Goal: Transaction & Acquisition: Book appointment/travel/reservation

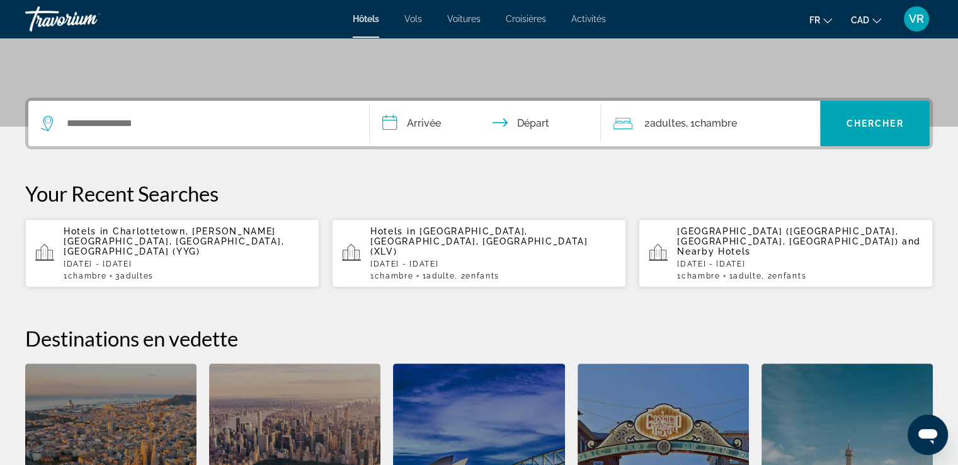
scroll to position [254, 0]
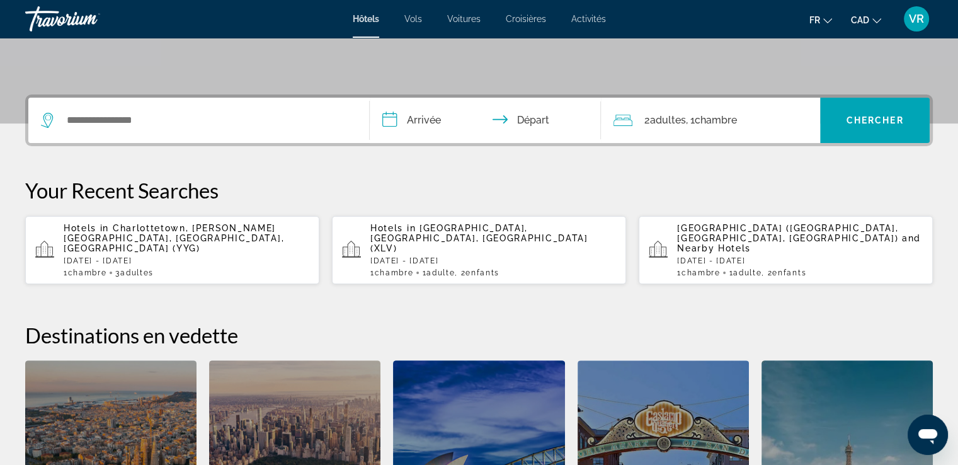
click at [201, 220] on app-hotels-recent-search "Hotels in [GEOGRAPHIC_DATA], [PERSON_NAME][GEOGRAPHIC_DATA], [GEOGRAPHIC_DATA],…" at bounding box center [172, 250] width 294 height 68
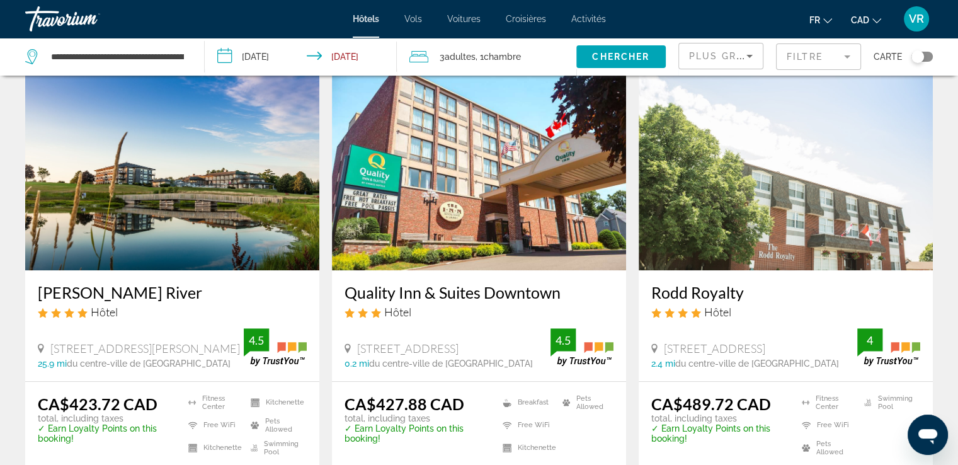
scroll to position [562, 0]
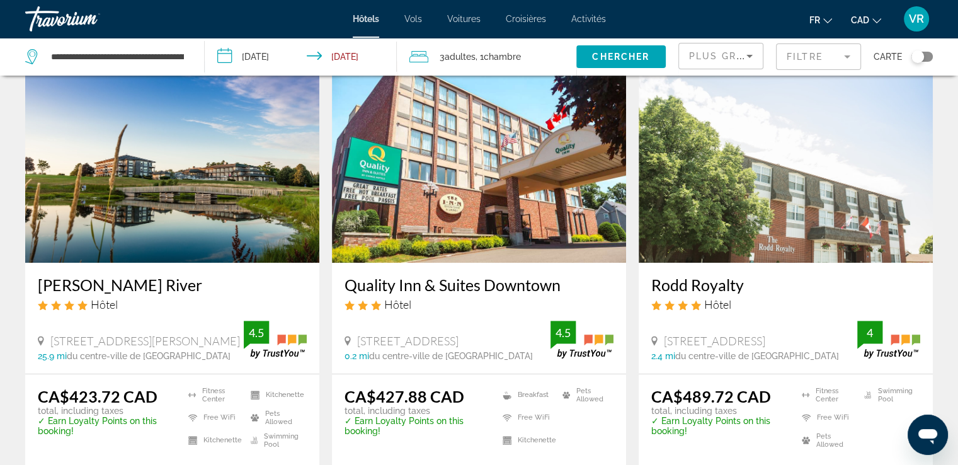
click at [796, 223] on img "Main content" at bounding box center [785, 161] width 294 height 201
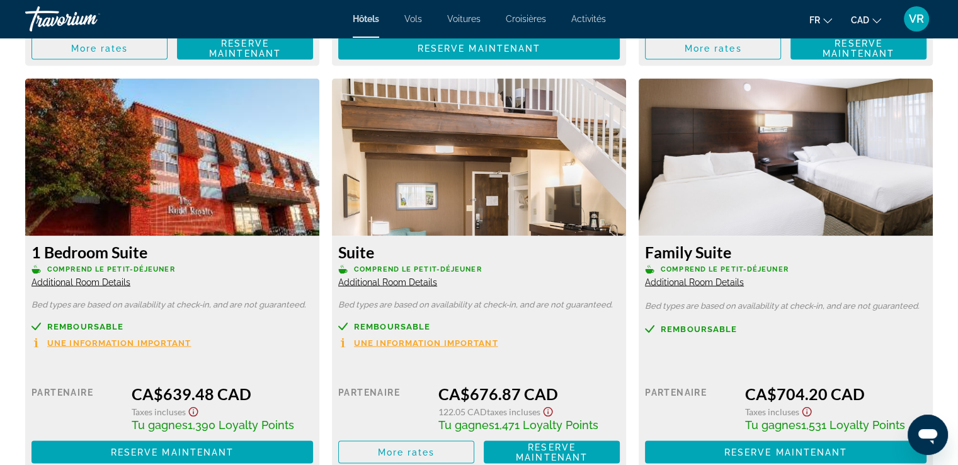
scroll to position [2526, 0]
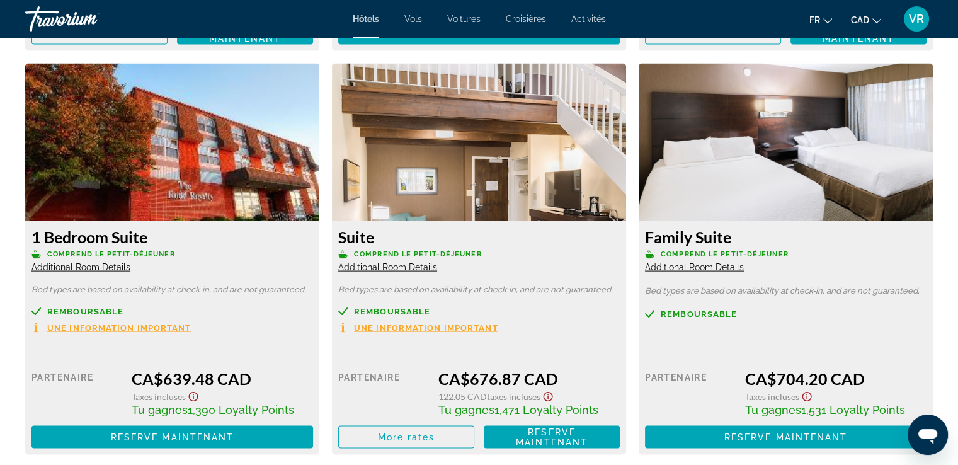
click at [412, 266] on span "Additional Room Details" at bounding box center [387, 267] width 99 height 10
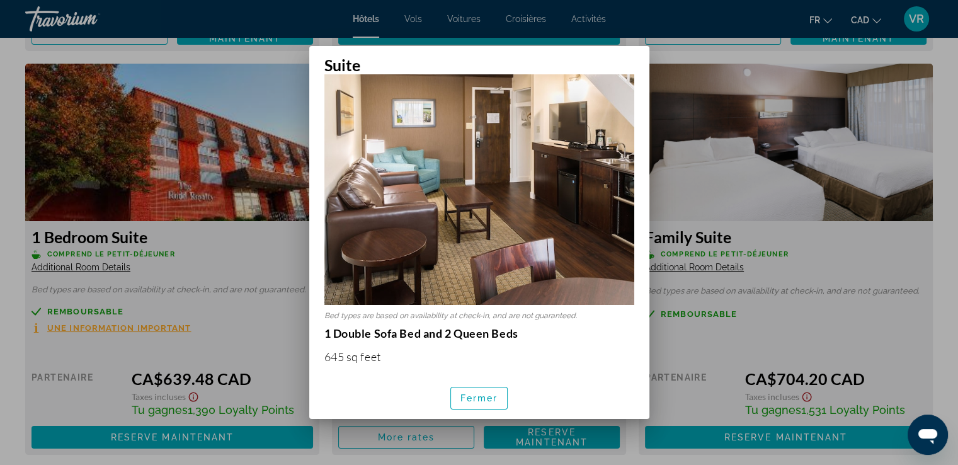
scroll to position [274, 0]
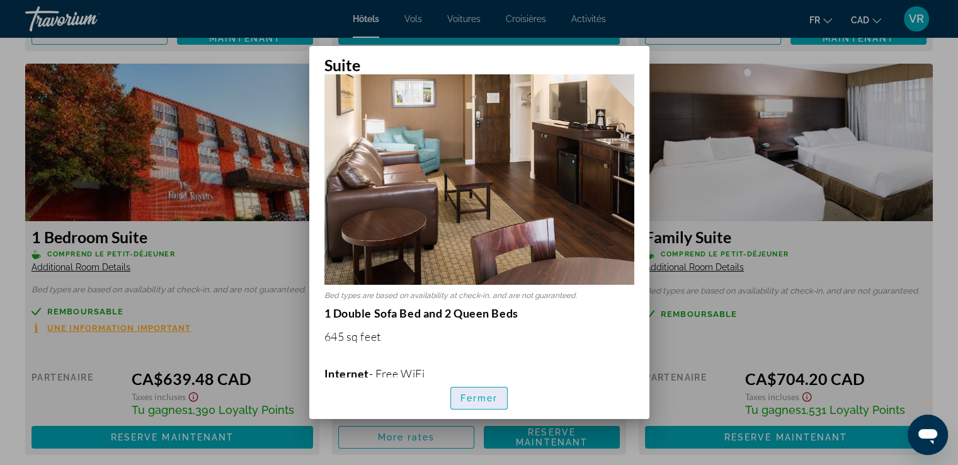
click at [486, 395] on span "Fermer" at bounding box center [479, 398] width 38 height 10
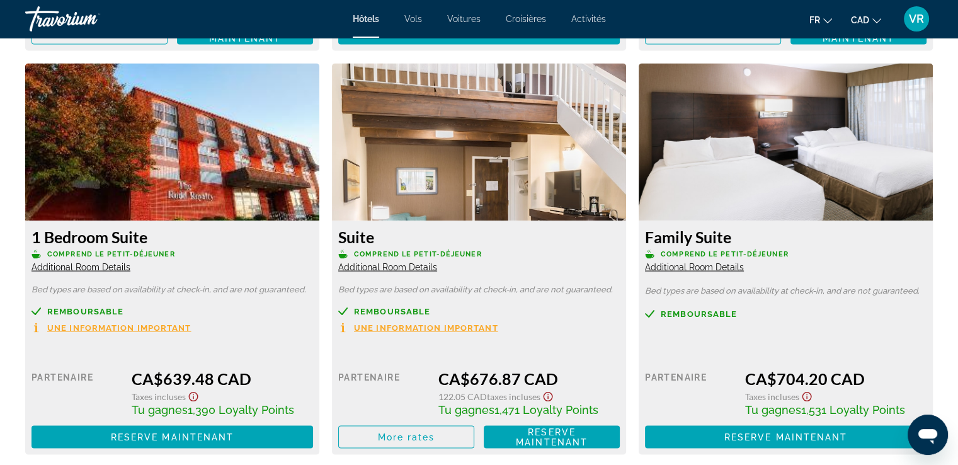
click at [412, 260] on div "Suite Comprend le petit-déjeuner Additional Room Details" at bounding box center [478, 249] width 281 height 45
click at [413, 266] on span "Additional Room Details" at bounding box center [387, 267] width 99 height 10
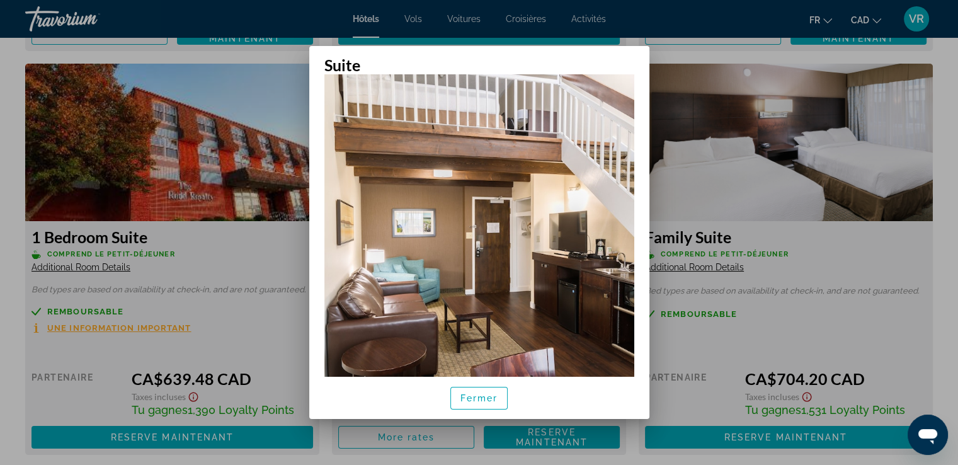
scroll to position [136, 0]
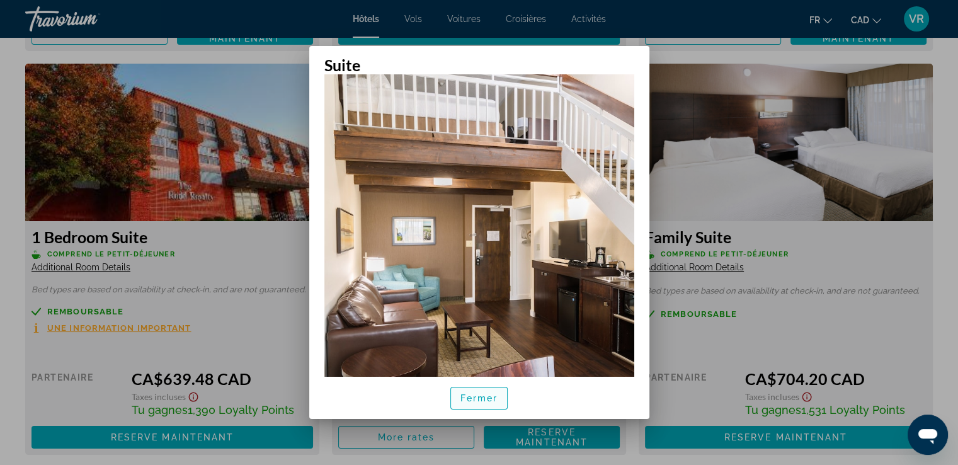
click at [476, 396] on span "Fermer" at bounding box center [479, 398] width 38 height 10
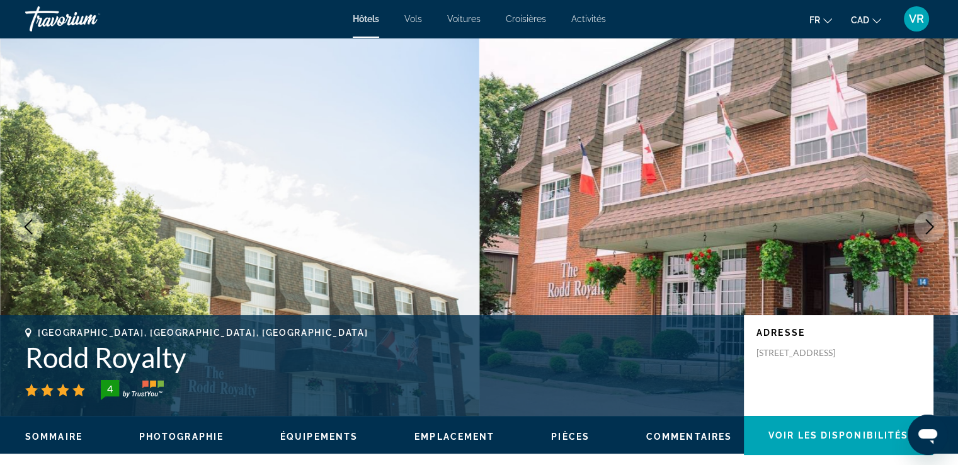
scroll to position [2526, 0]
